Goal: Navigation & Orientation: Find specific page/section

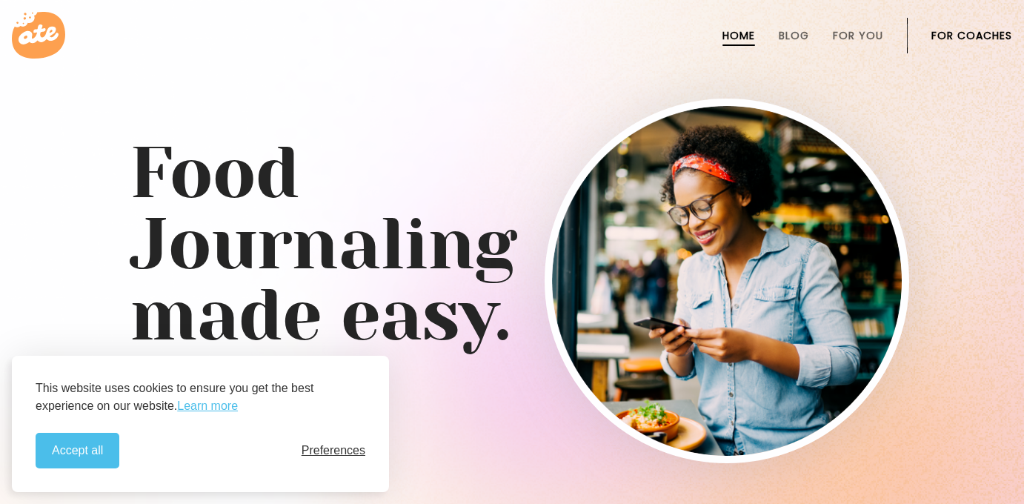
click at [312, 454] on span "Preferences" at bounding box center [334, 450] width 64 height 13
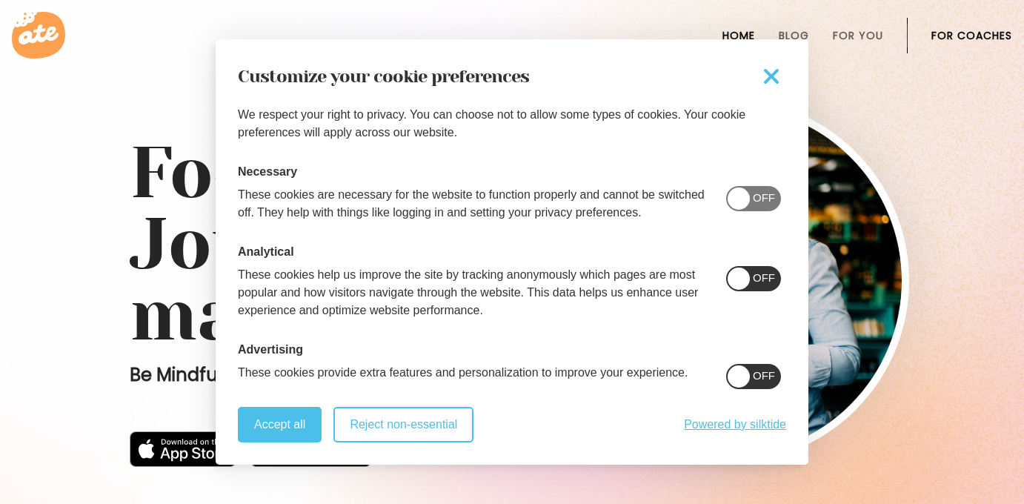
click at [388, 435] on button "Reject non-essential" at bounding box center [403, 425] width 140 height 36
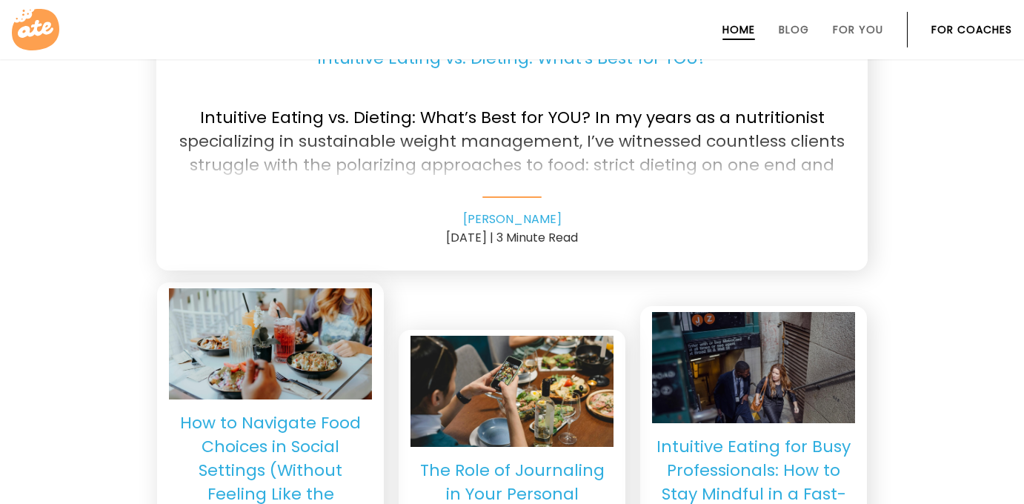
scroll to position [3319, 0]
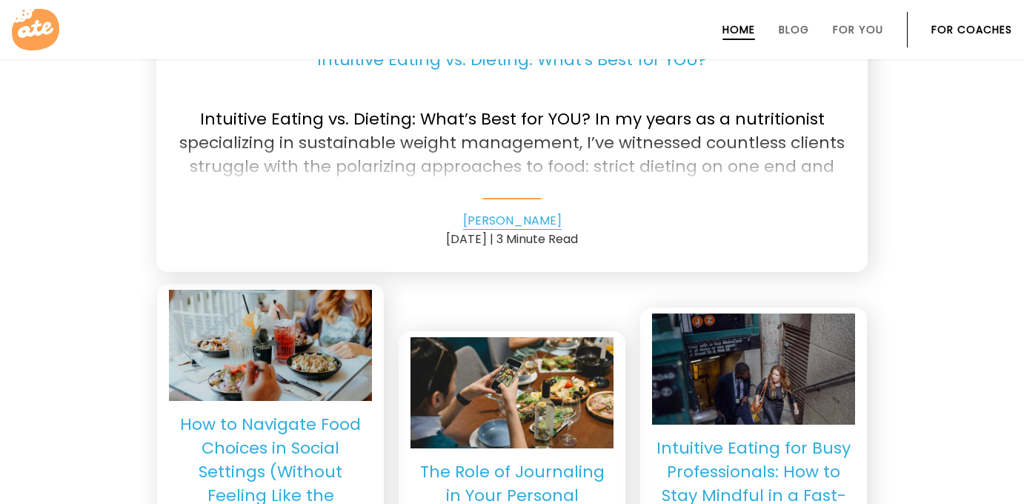
click at [499, 220] on link "[PERSON_NAME]" at bounding box center [512, 221] width 99 height 18
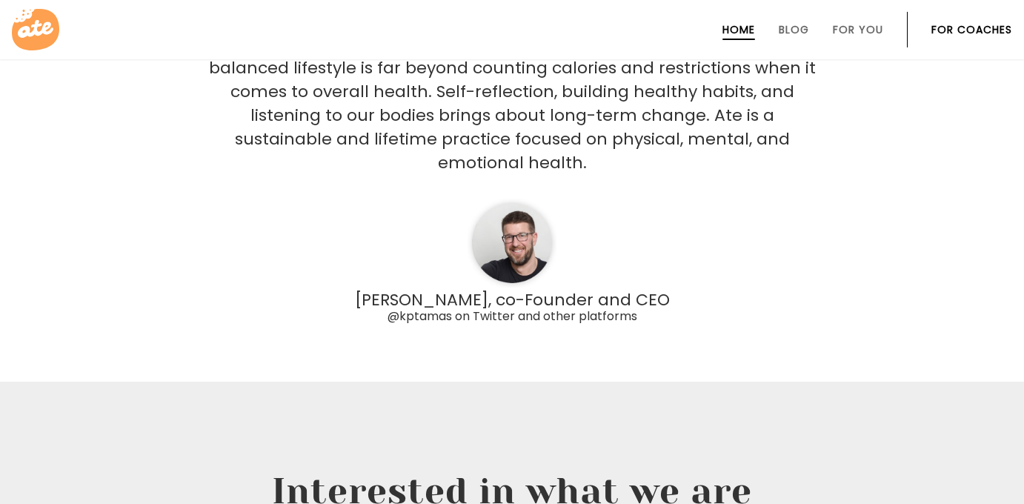
scroll to position [3673, 0]
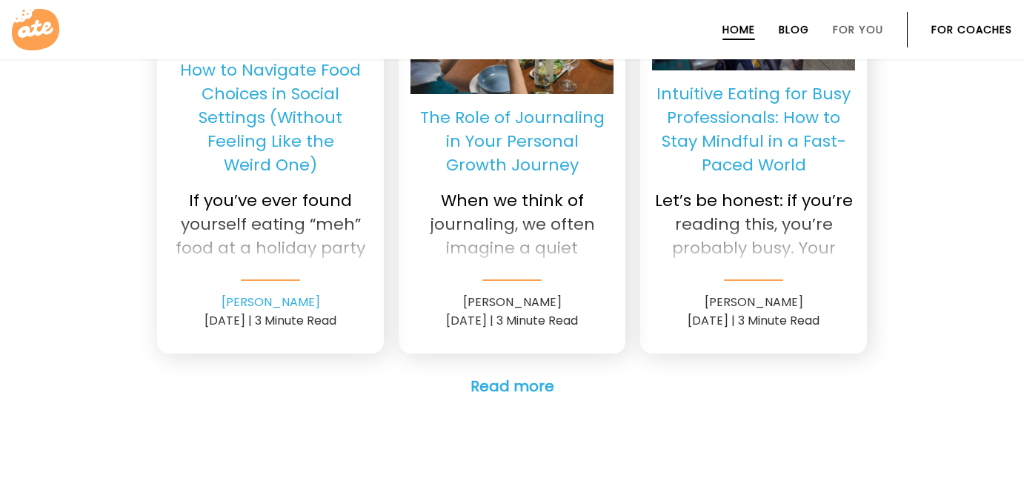
click at [795, 33] on link "Blog" at bounding box center [794, 30] width 30 height 12
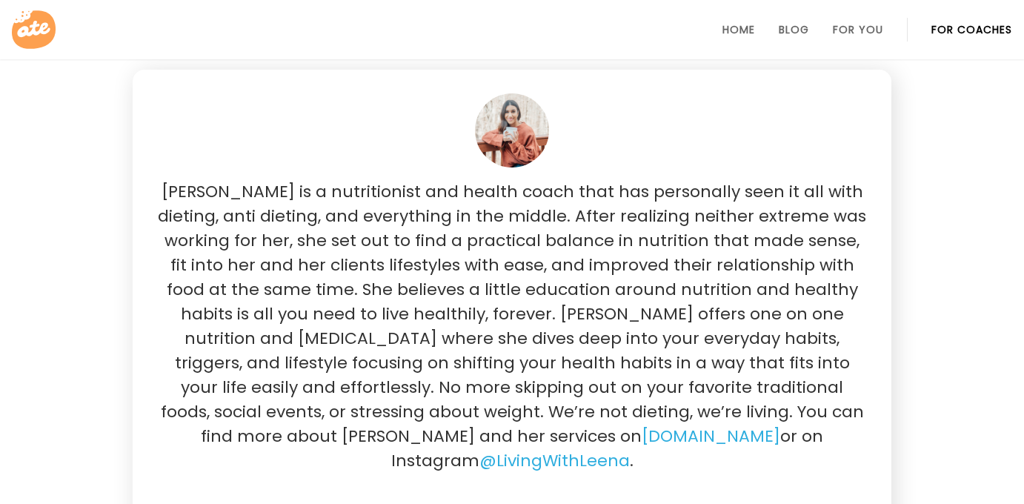
scroll to position [723, 0]
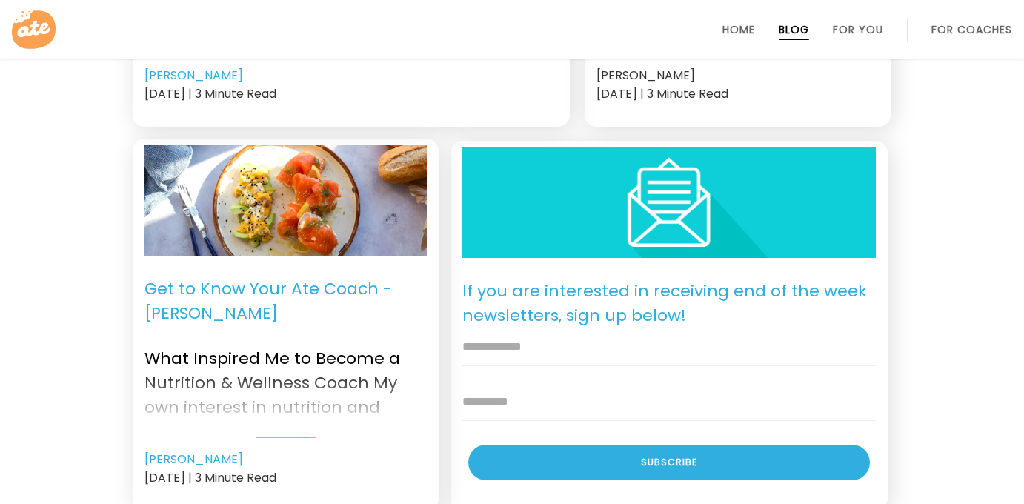
scroll to position [1506, 0]
